Goal: Task Accomplishment & Management: Manage account settings

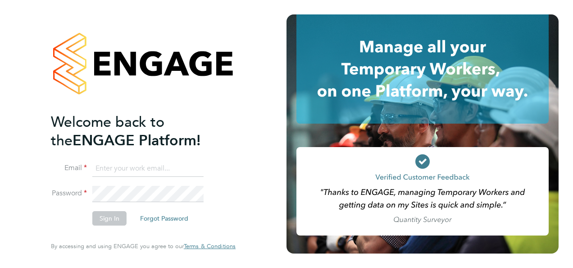
type input "jasmin.padmore@bgis.com"
click at [113, 218] on button "Sign In" at bounding box center [109, 218] width 34 height 14
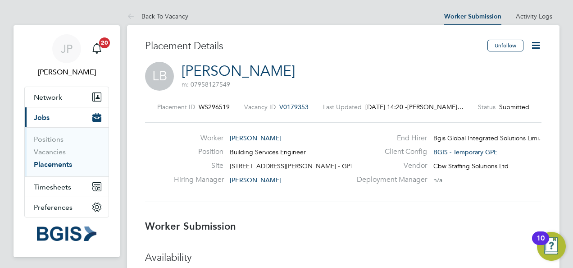
click at [534, 43] on icon at bounding box center [535, 45] width 11 height 11
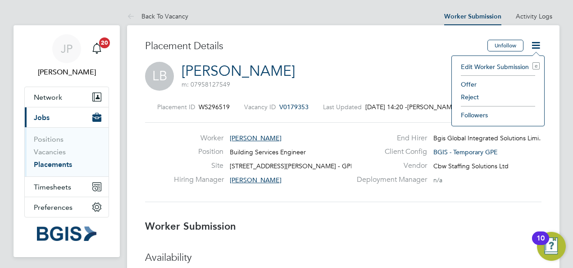
click at [473, 81] on li "Offer" at bounding box center [497, 84] width 83 height 13
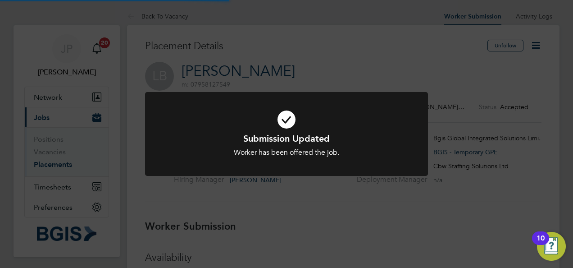
scroll to position [5, 5]
click at [283, 55] on div "Submission Updated Worker has been offered the job. Cancel Okay" at bounding box center [286, 134] width 573 height 268
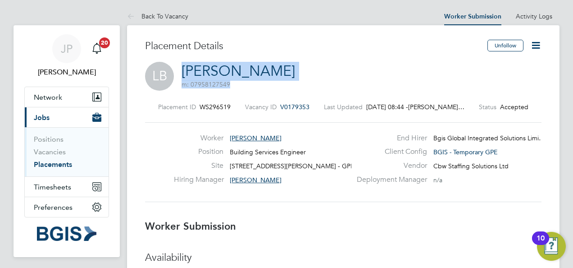
drag, startPoint x: 228, startPoint y: 85, endPoint x: 182, endPoint y: 70, distance: 48.3
click at [182, 70] on h2 "[PERSON_NAME] m: 07958127549" at bounding box center [239, 75] width 114 height 27
copy h2 "[PERSON_NAME] m: 07958127549"
click at [53, 152] on link "Vacancies" at bounding box center [50, 151] width 32 height 9
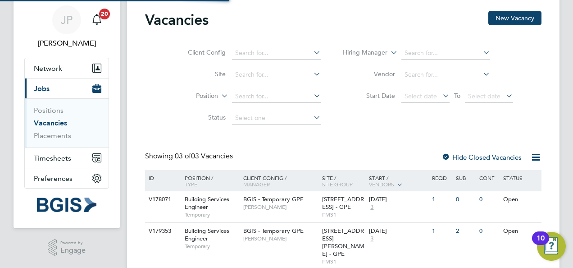
scroll to position [79, 0]
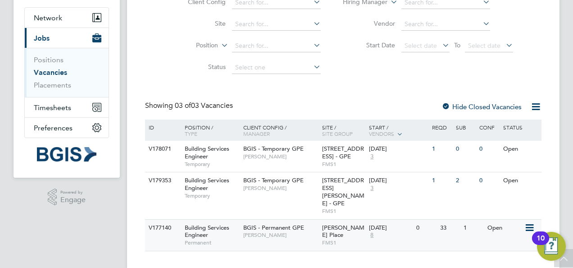
click at [295, 231] on span "[PERSON_NAME]" at bounding box center [280, 234] width 74 height 7
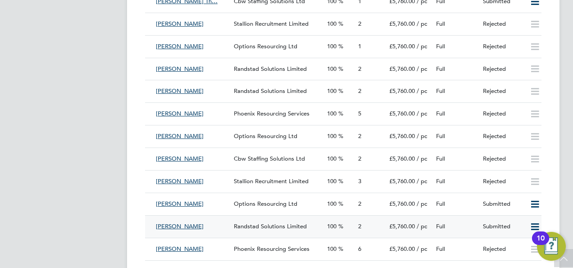
click at [533, 227] on icon at bounding box center [534, 226] width 11 height 7
click at [521, 248] on li "Offer" at bounding box center [524, 248] width 32 height 13
